Goal: Browse casually

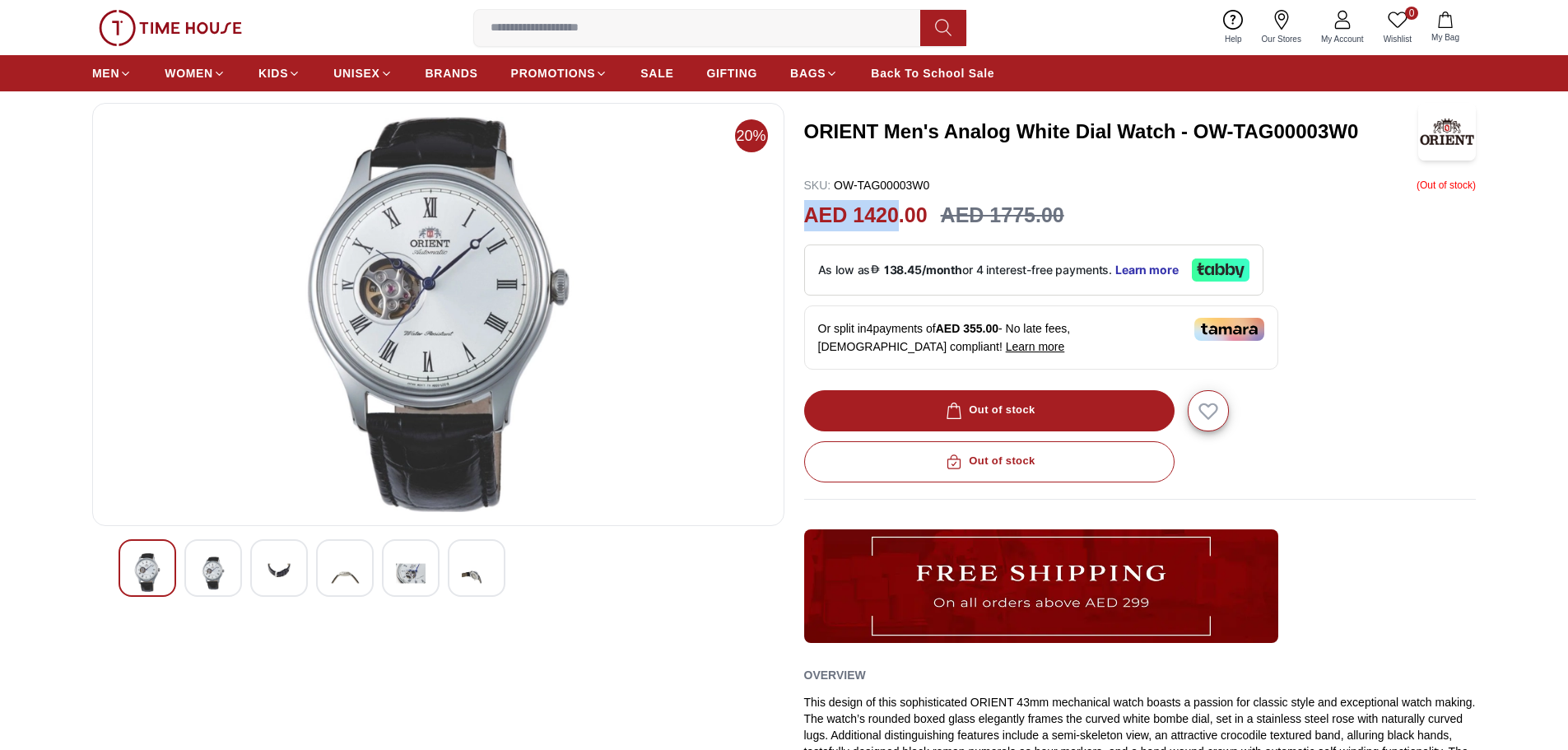
scroll to position [79, 0]
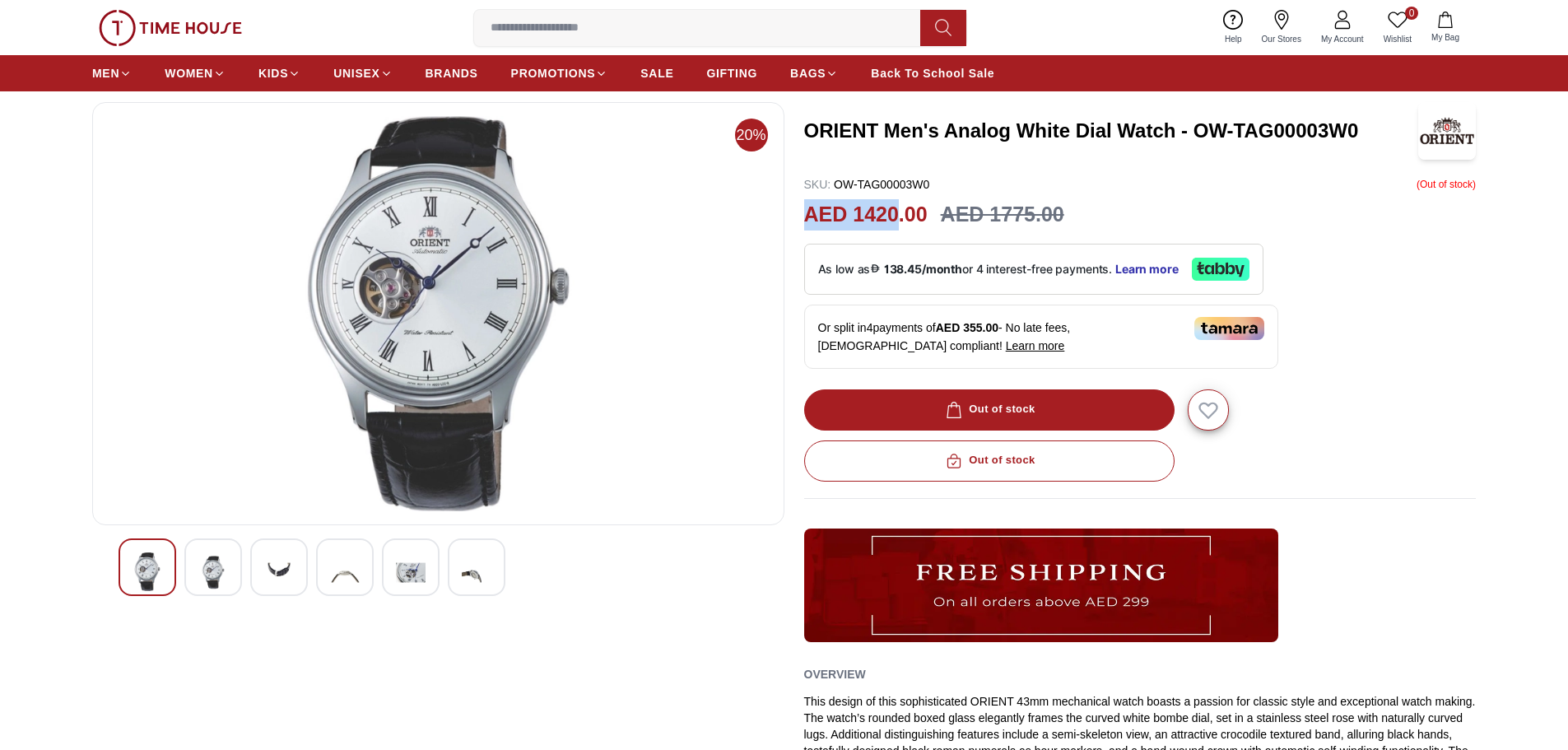
click at [207, 575] on img at bounding box center [213, 573] width 29 height 40
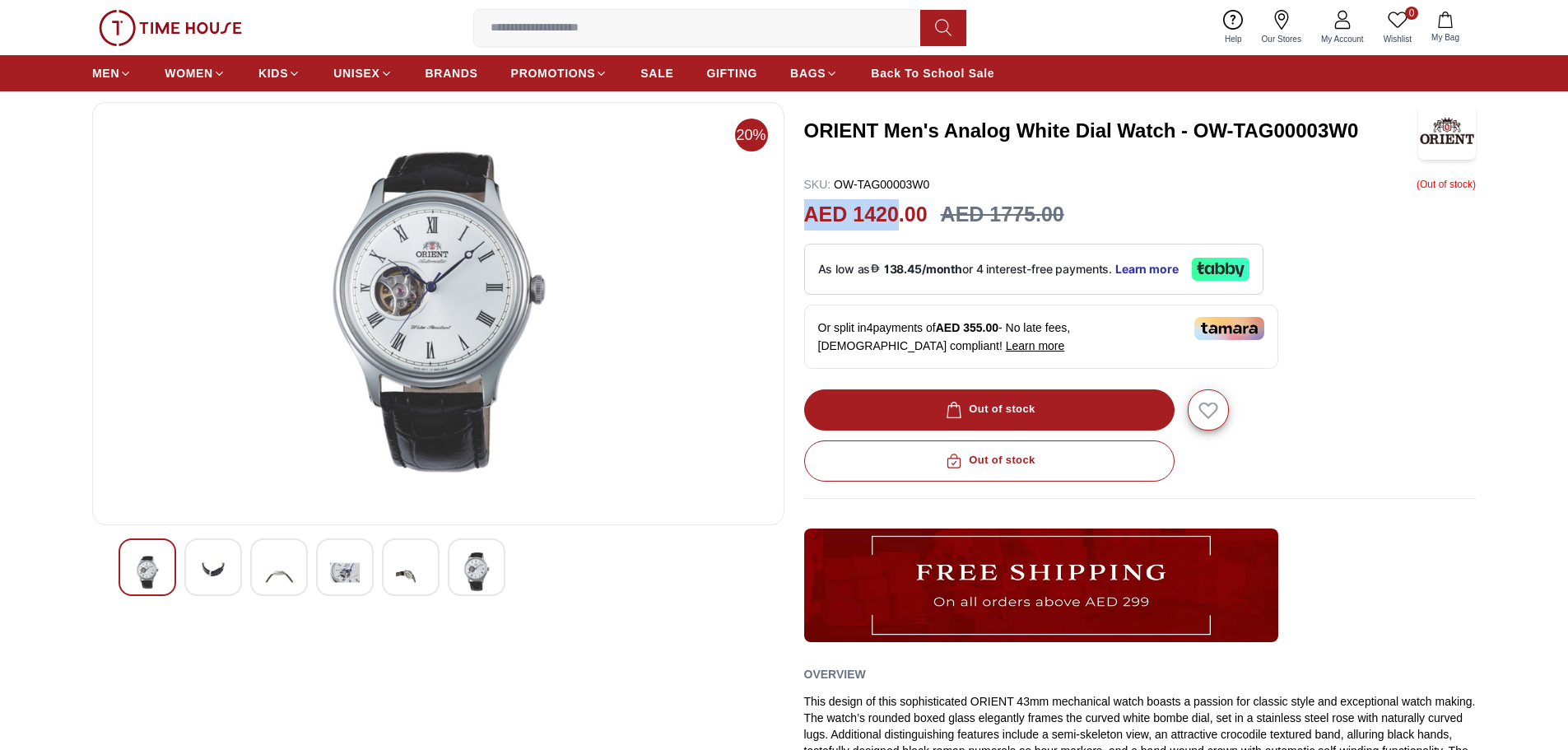
click at [273, 573] on img at bounding box center [279, 573] width 29 height 40
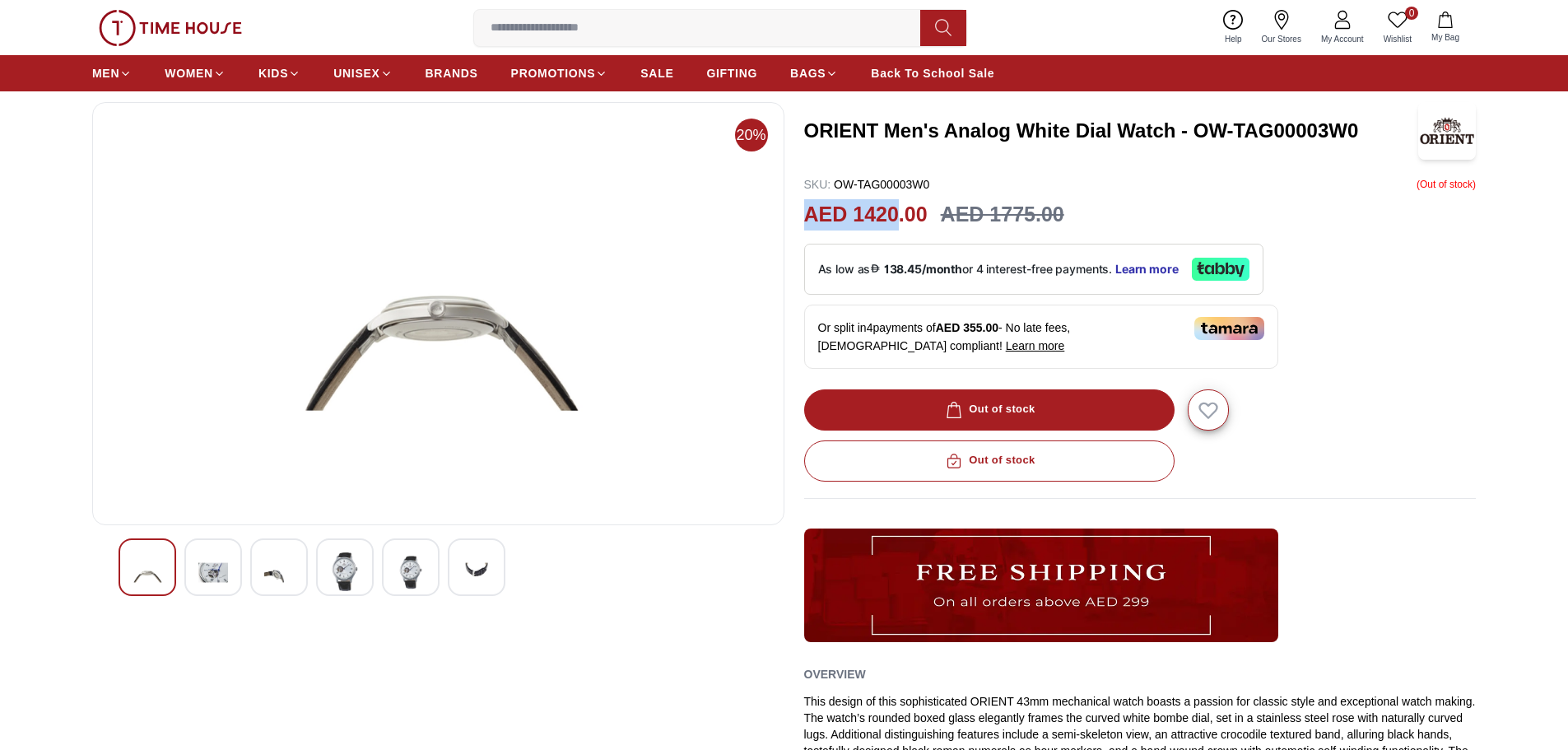
click at [343, 571] on img at bounding box center [345, 572] width 29 height 38
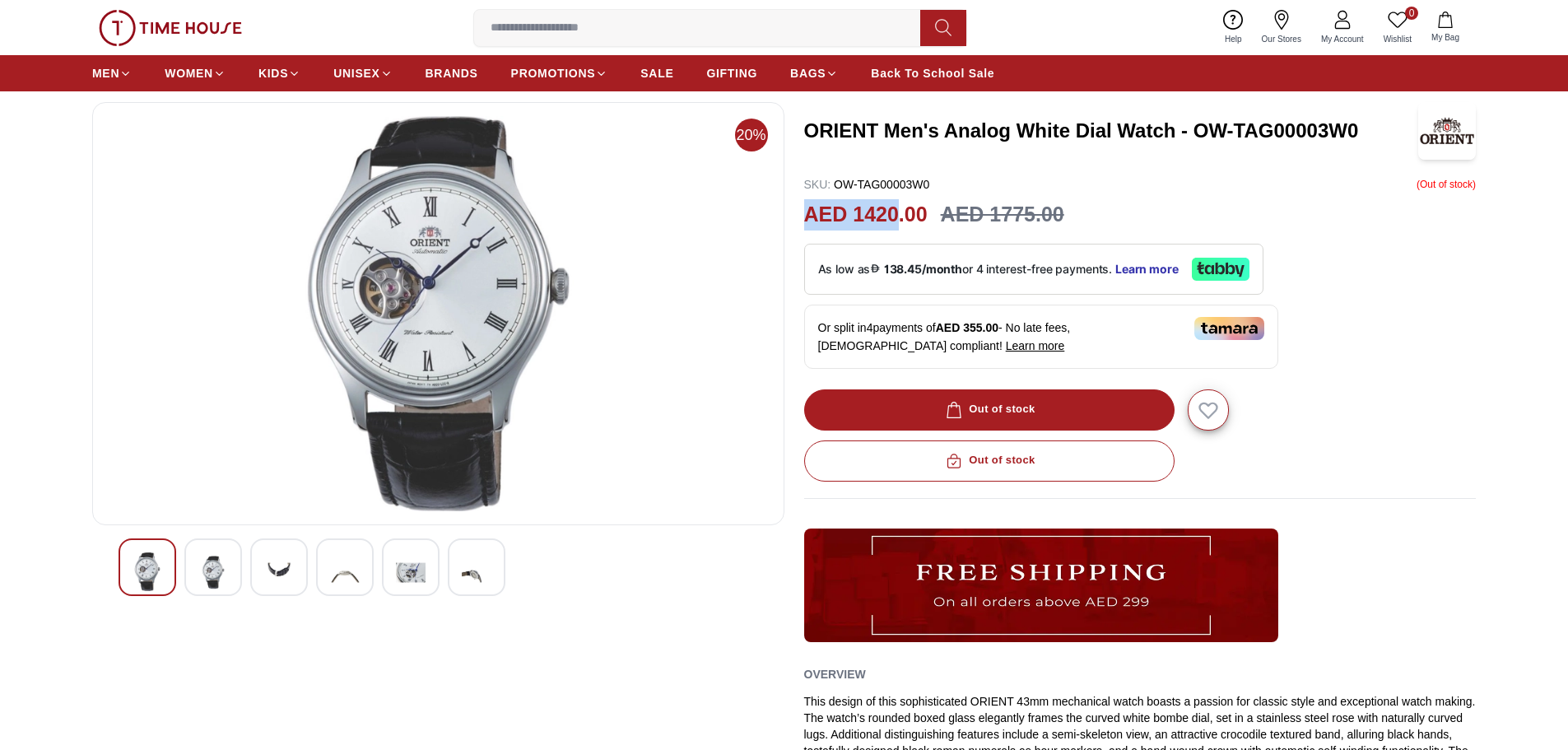
click at [444, 262] on img at bounding box center [438, 314] width 664 height 395
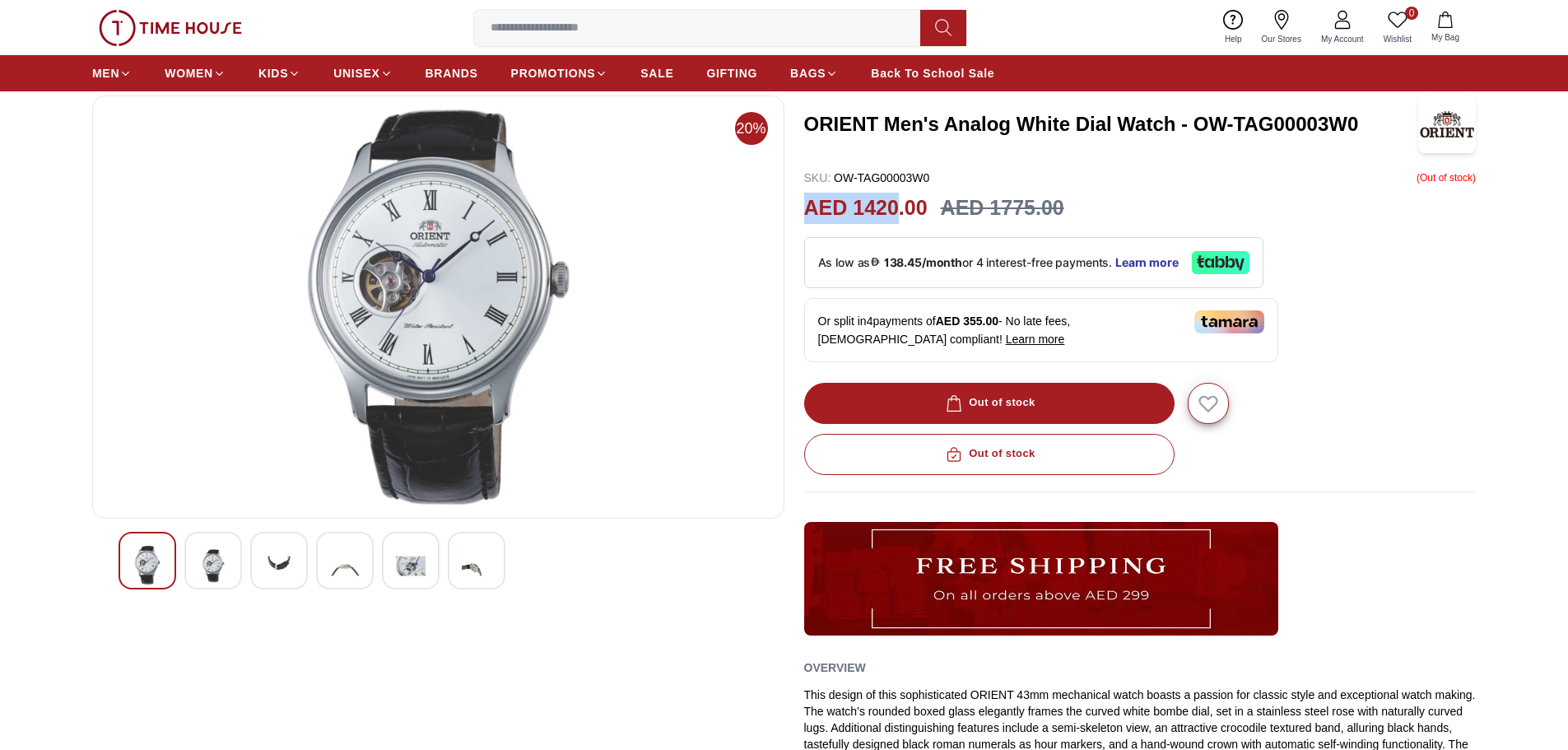
click at [415, 558] on img at bounding box center [411, 566] width 29 height 40
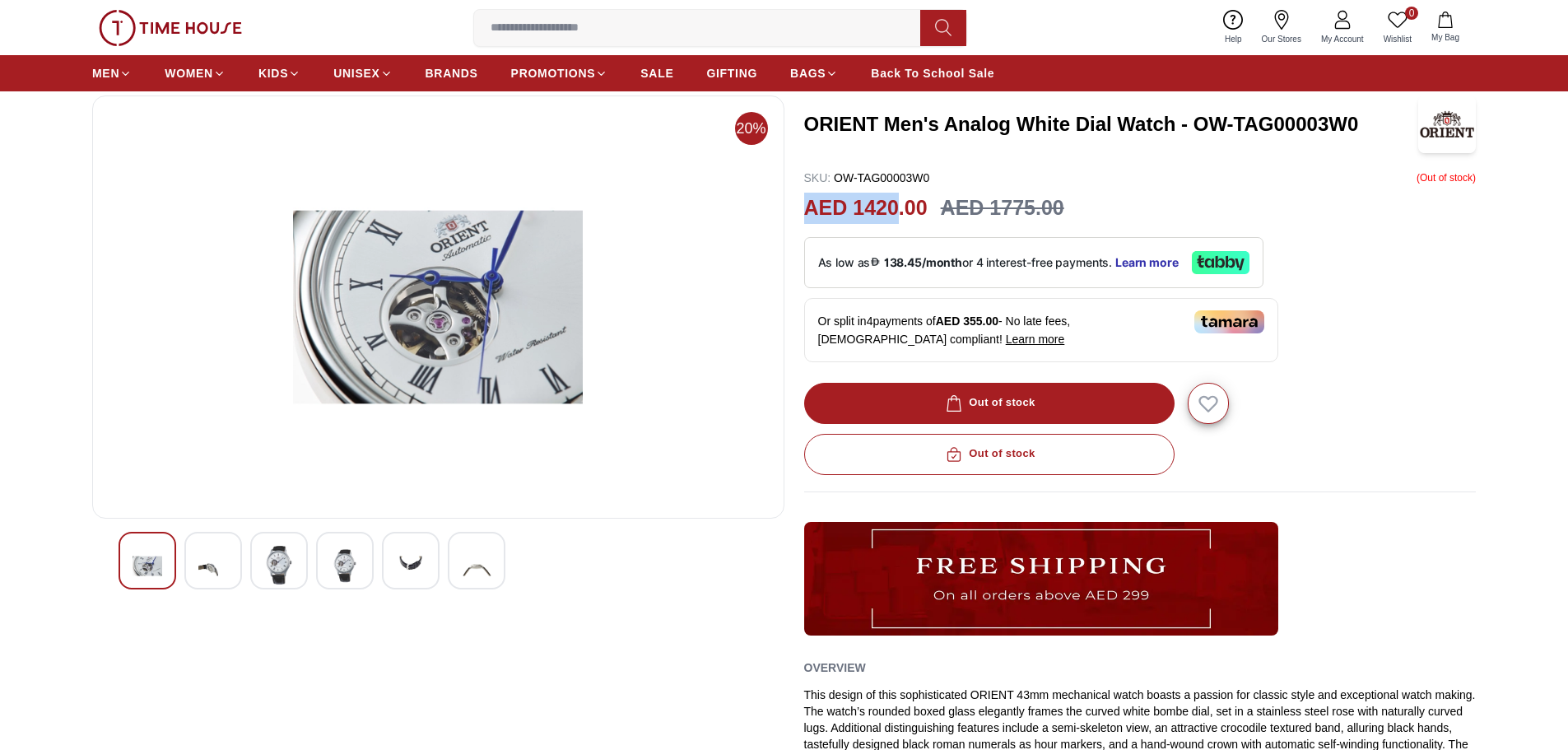
click at [466, 569] on img at bounding box center [477, 566] width 29 height 40
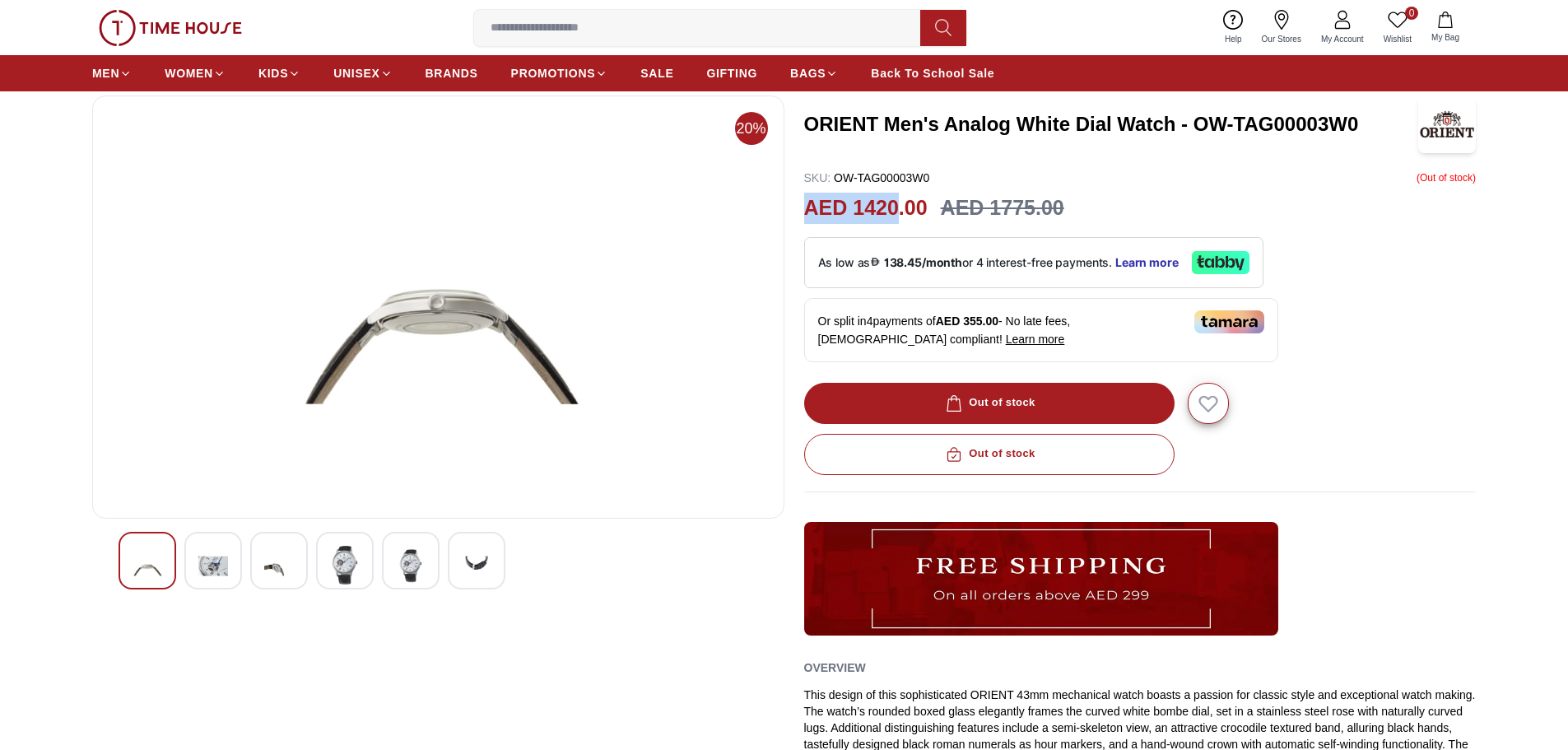
click at [344, 563] on img at bounding box center [345, 565] width 29 height 38
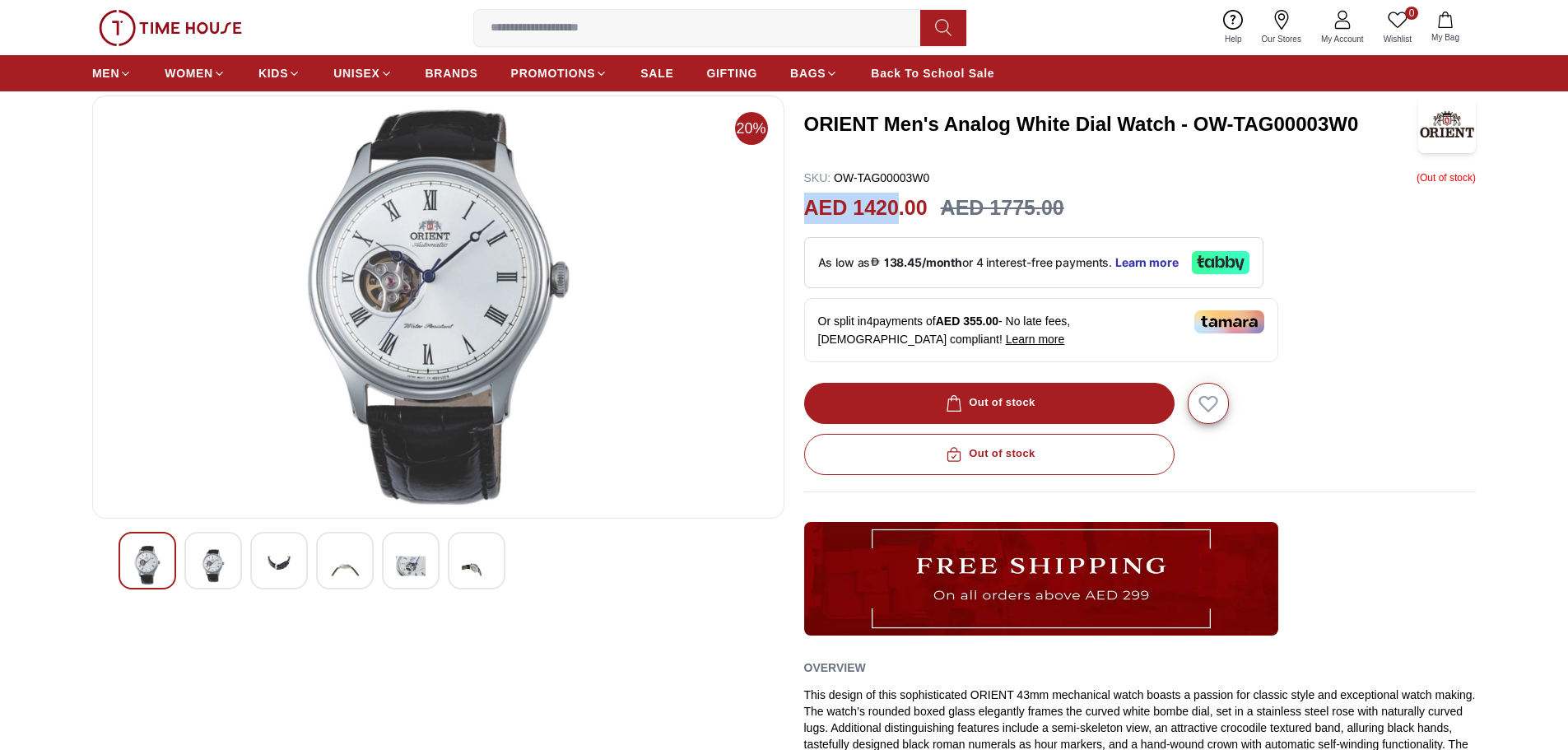
click at [259, 552] on div at bounding box center [279, 560] width 58 height 58
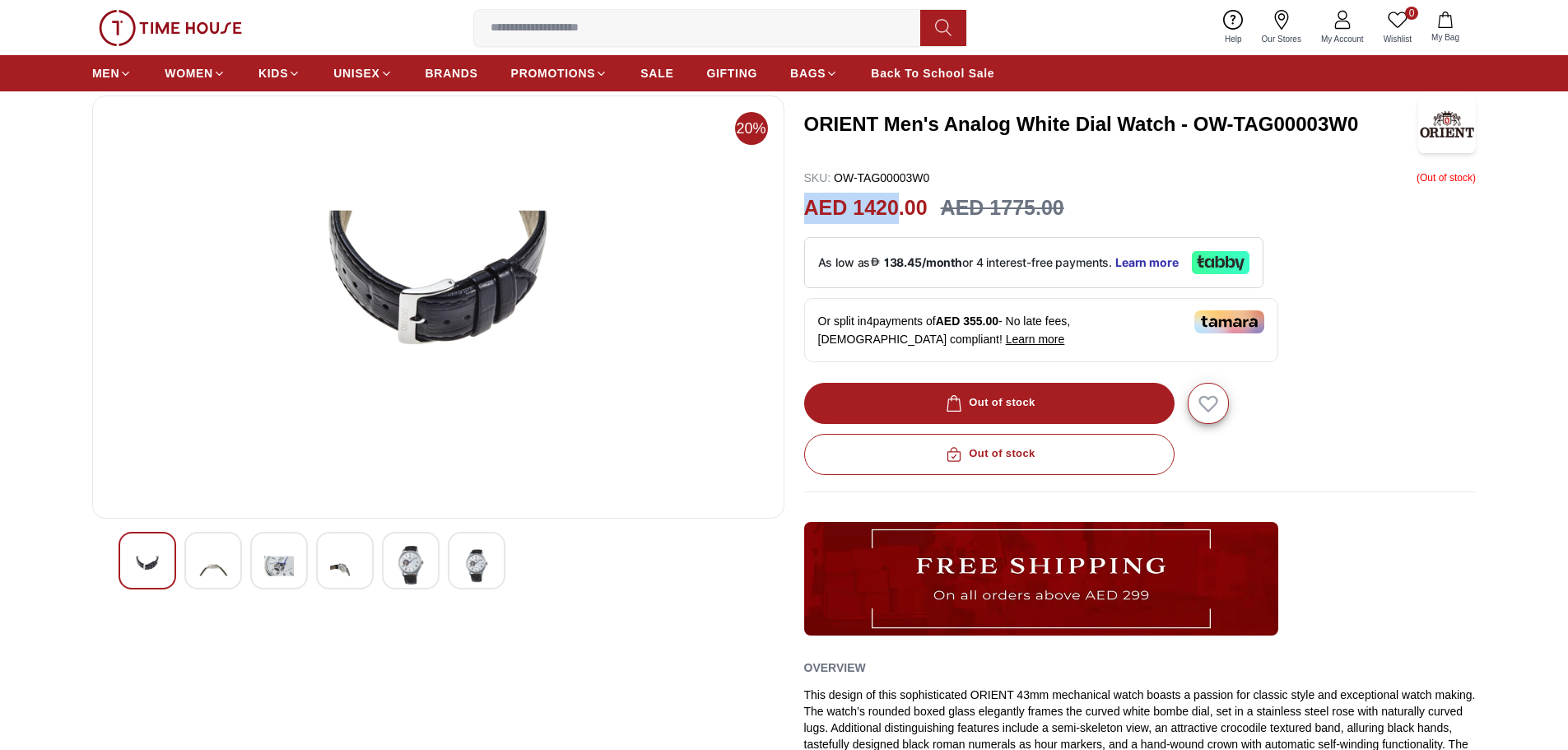
click at [214, 552] on img at bounding box center [213, 566] width 29 height 40
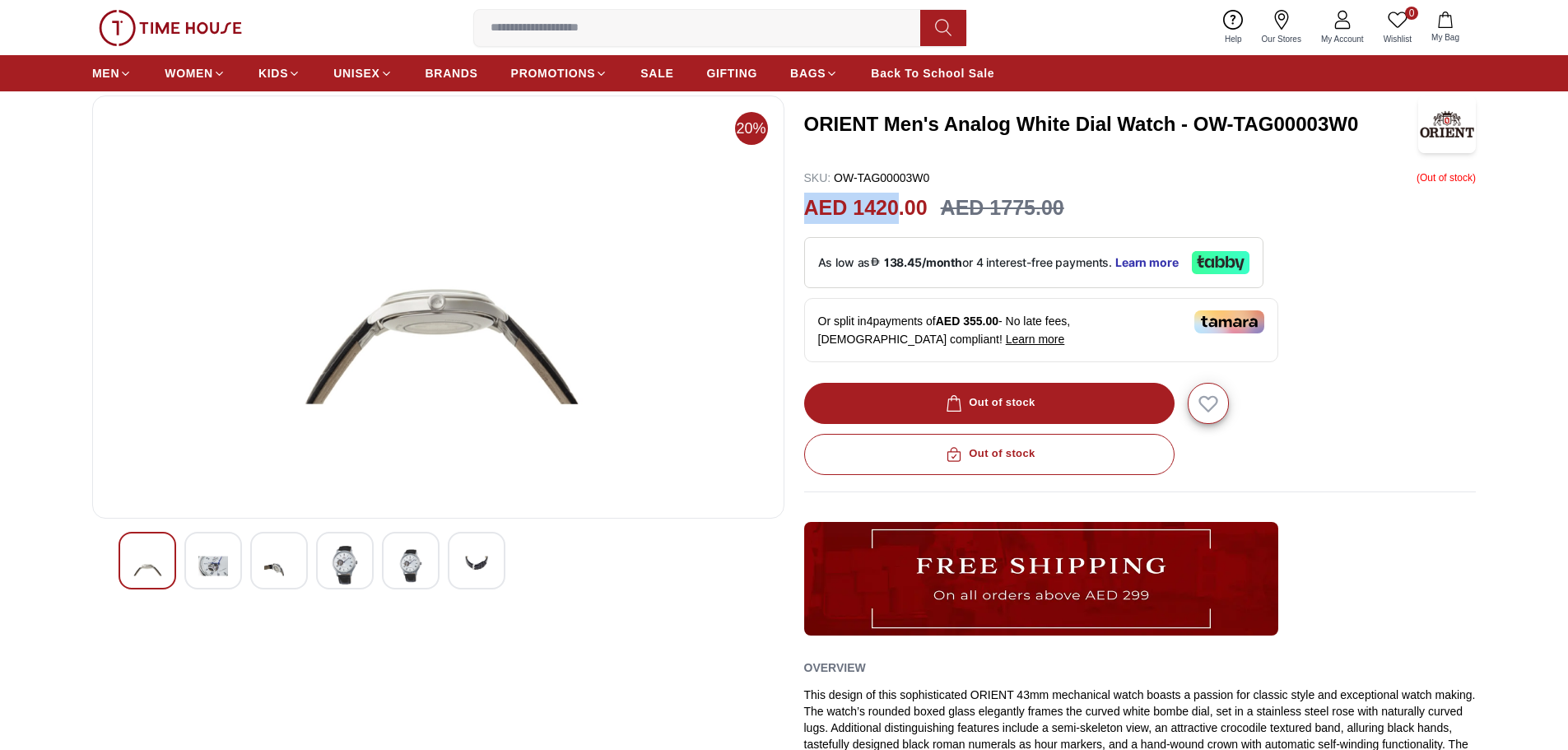
click at [150, 552] on img at bounding box center [147, 566] width 29 height 40
click at [340, 562] on img at bounding box center [345, 565] width 29 height 38
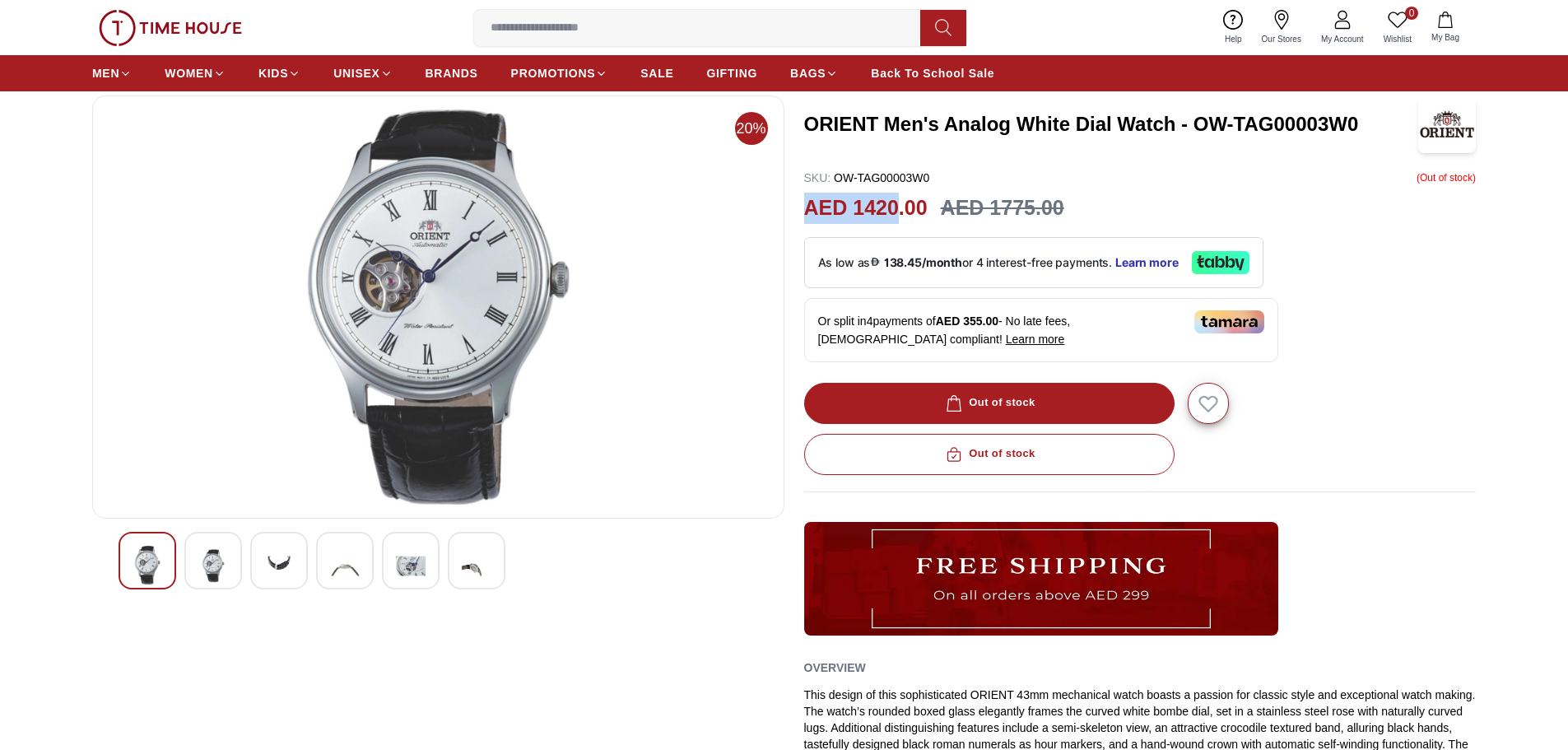
click at [394, 562] on div at bounding box center [411, 560] width 58 height 58
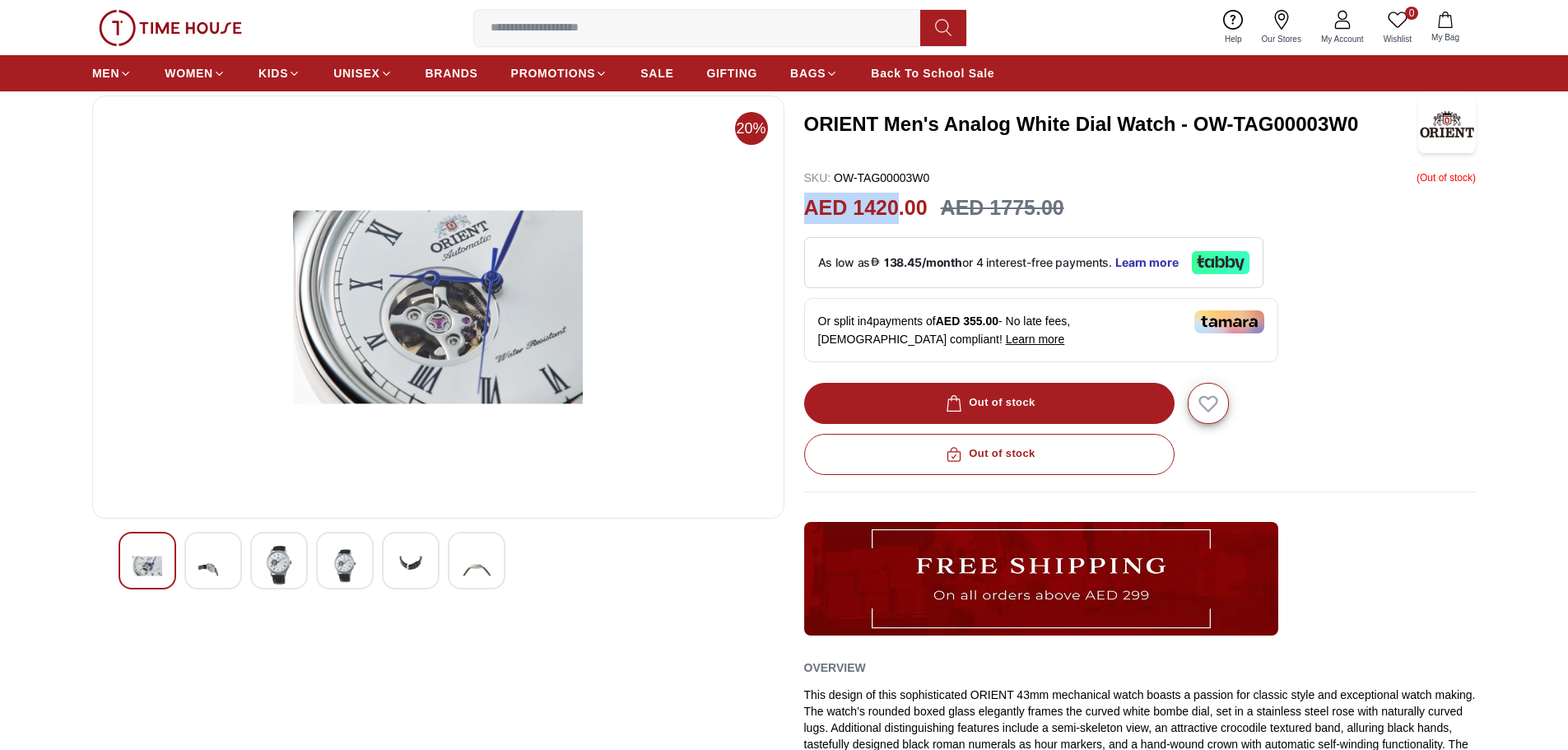
click at [455, 559] on div at bounding box center [477, 560] width 58 height 58
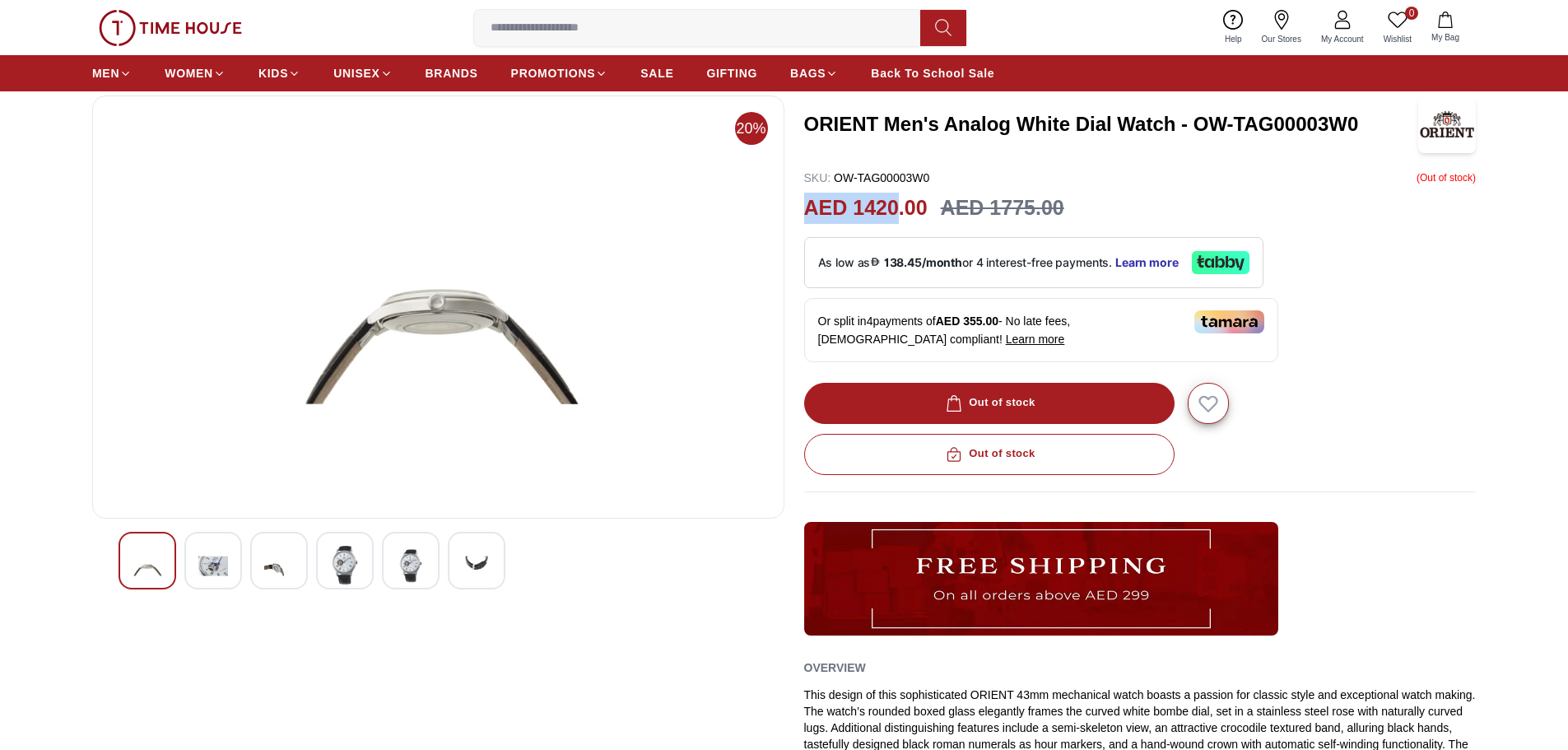
click at [473, 565] on img at bounding box center [477, 566] width 29 height 40
